Goal: Task Accomplishment & Management: Manage account settings

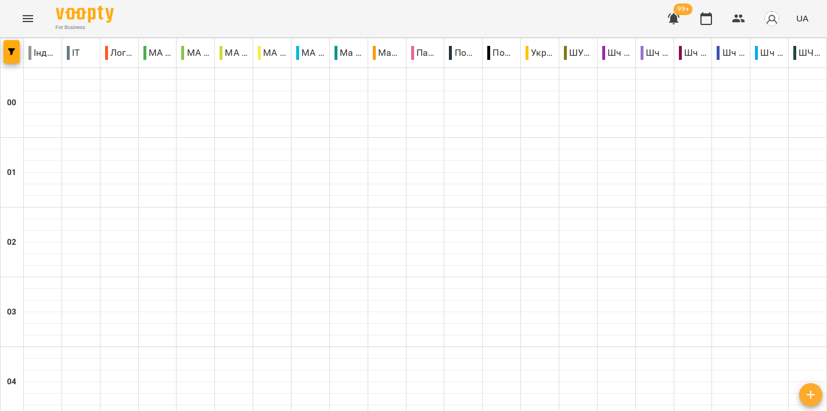
scroll to position [1125, 0]
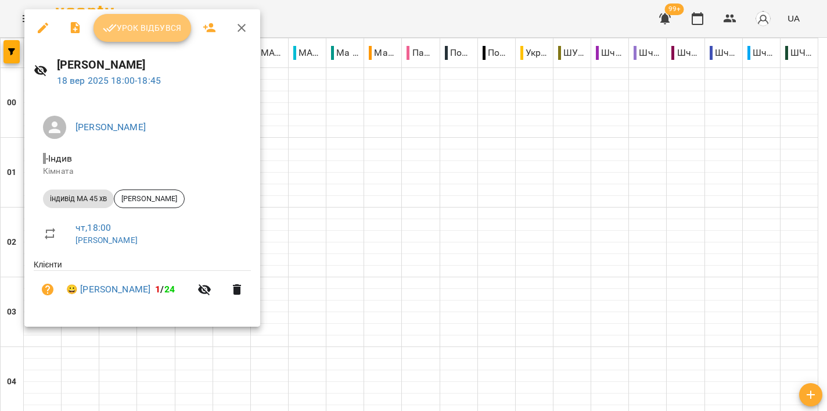
click at [150, 33] on span "Урок відбувся" at bounding box center [142, 28] width 79 height 14
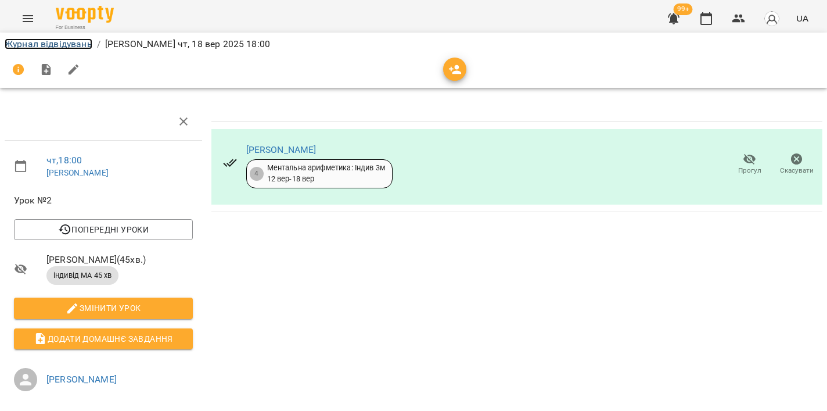
click at [56, 45] on link "Журнал відвідувань" at bounding box center [49, 43] width 88 height 11
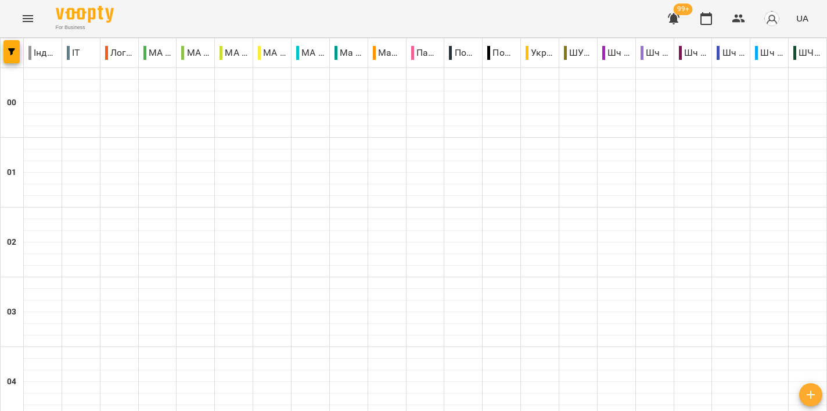
scroll to position [1066, 0]
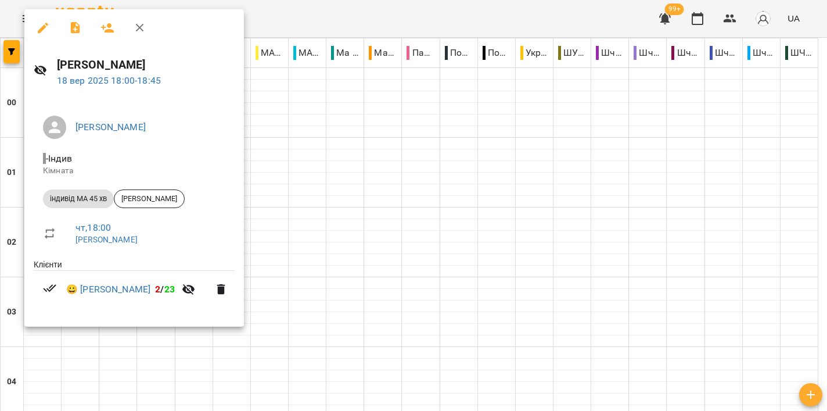
click at [480, 193] on div at bounding box center [413, 205] width 827 height 411
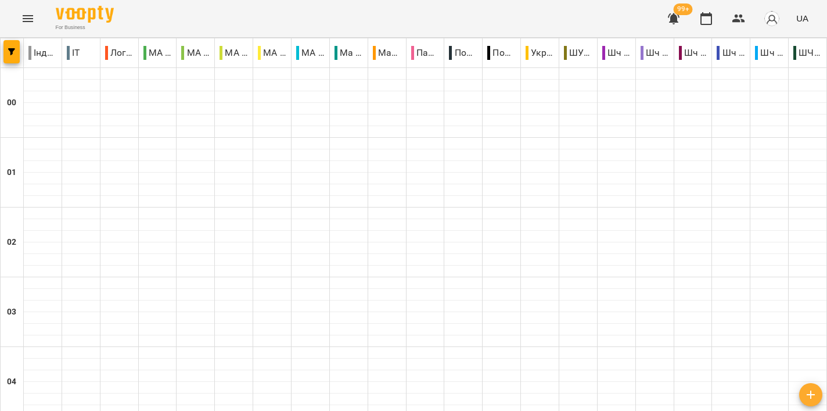
scroll to position [1247, 0]
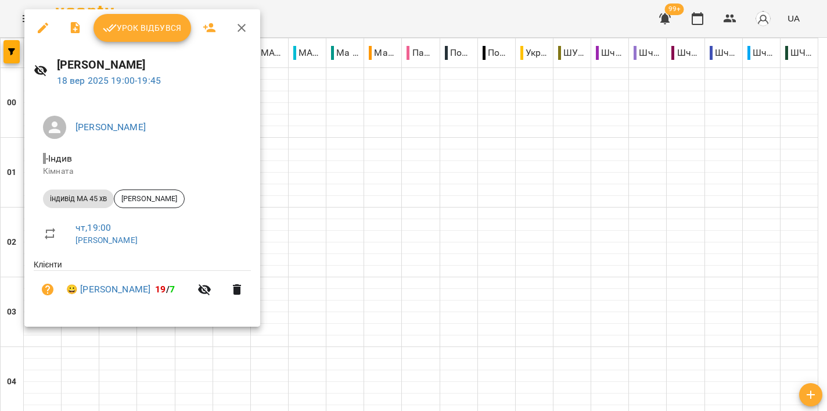
click at [457, 202] on div at bounding box center [413, 205] width 827 height 411
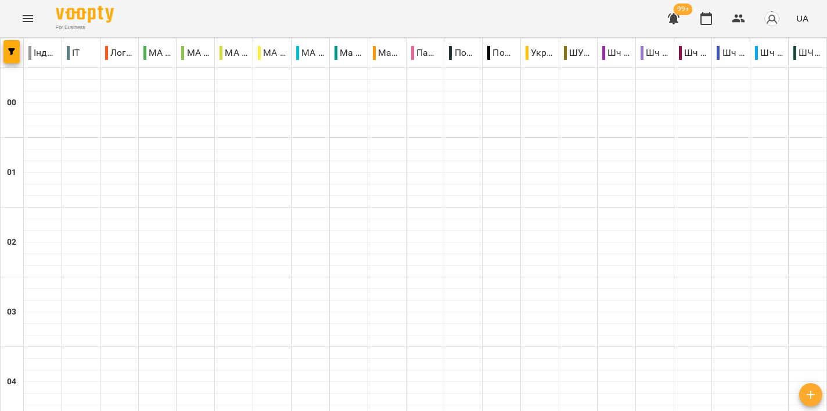
scroll to position [1206, 0]
